Goal: Task Accomplishment & Management: Manage account settings

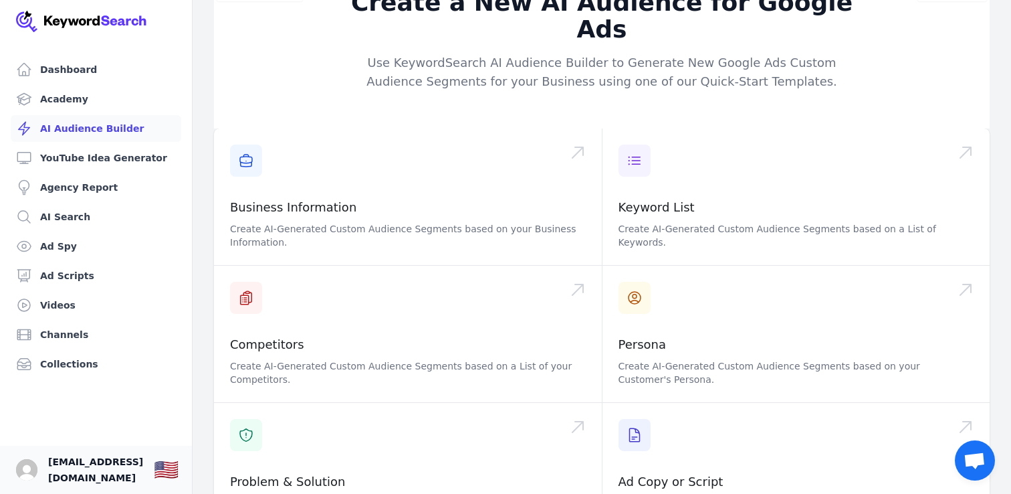
scroll to position [29, 0]
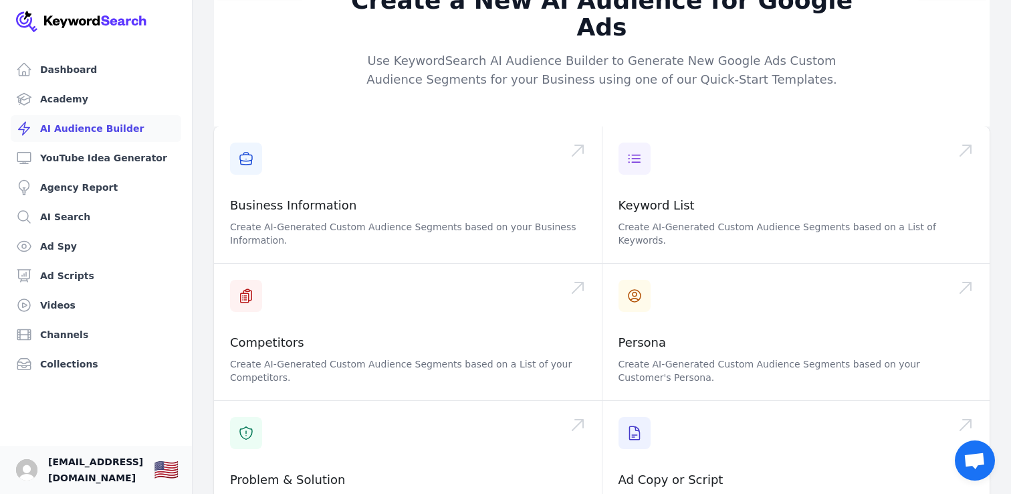
click at [130, 475] on span "[EMAIL_ADDRESS][DOMAIN_NAME]" at bounding box center [95, 470] width 95 height 32
drag, startPoint x: 51, startPoint y: 472, endPoint x: 27, endPoint y: 472, distance: 23.4
click at [50, 472] on span "[EMAIL_ADDRESS][DOMAIN_NAME]" at bounding box center [95, 470] width 95 height 32
click at [27, 472] on img "Open user button" at bounding box center [26, 469] width 21 height 21
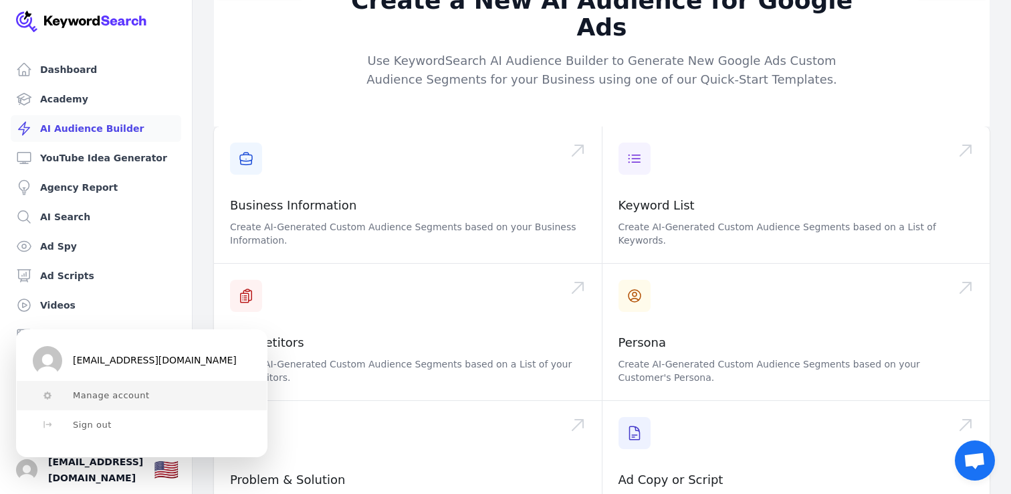
click at [110, 398] on span "Manage account" at bounding box center [111, 395] width 77 height 11
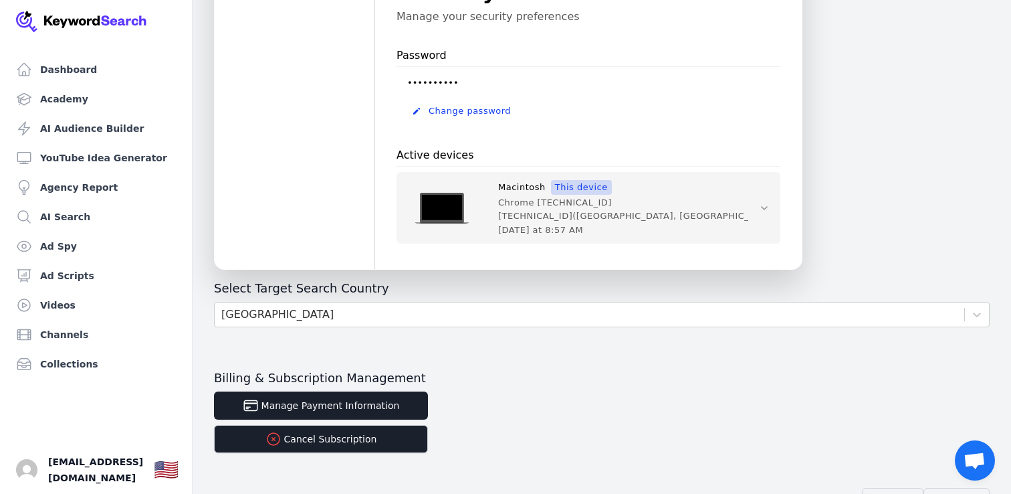
scroll to position [486, 0]
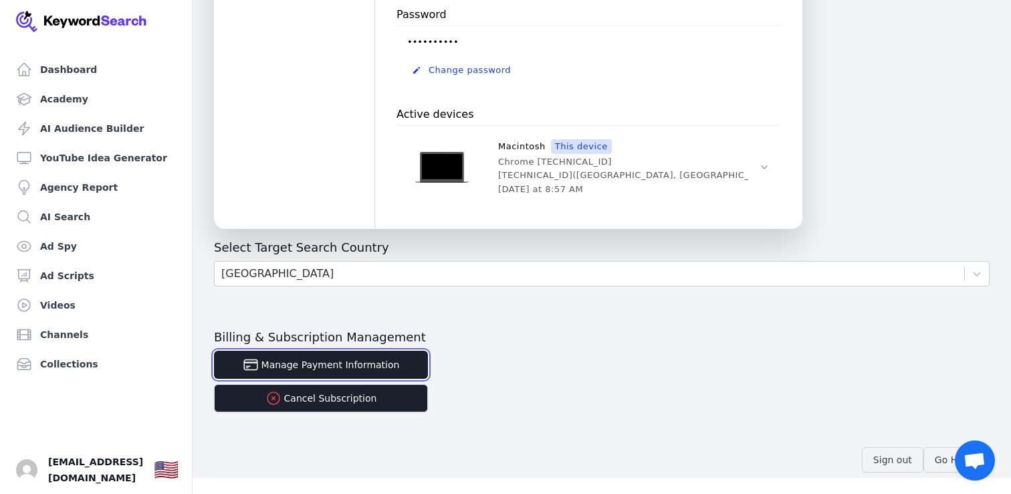
click at [345, 366] on button "Manage Payment Information" at bounding box center [321, 365] width 214 height 28
